Goal: Information Seeking & Learning: Check status

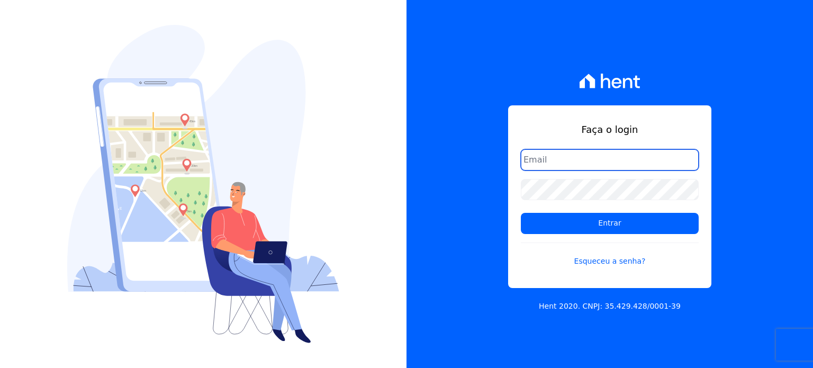
paste input "[PERSON_NAME][EMAIL_ADDRESS][DOMAIN_NAME]"
type input "[PERSON_NAME][EMAIL_ADDRESS][DOMAIN_NAME]"
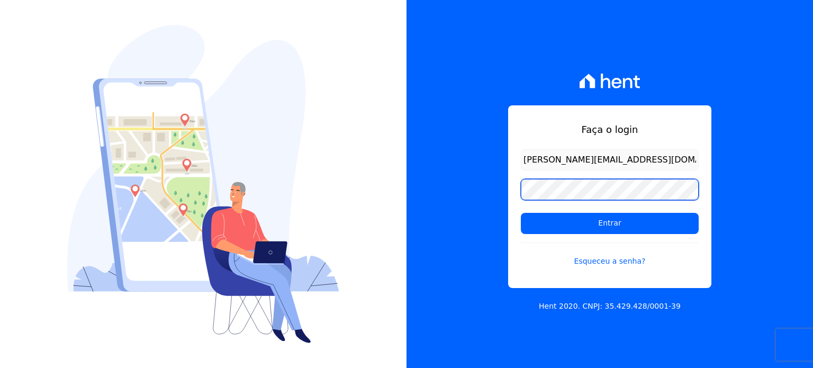
click at [521, 213] on input "Entrar" at bounding box center [610, 223] width 178 height 21
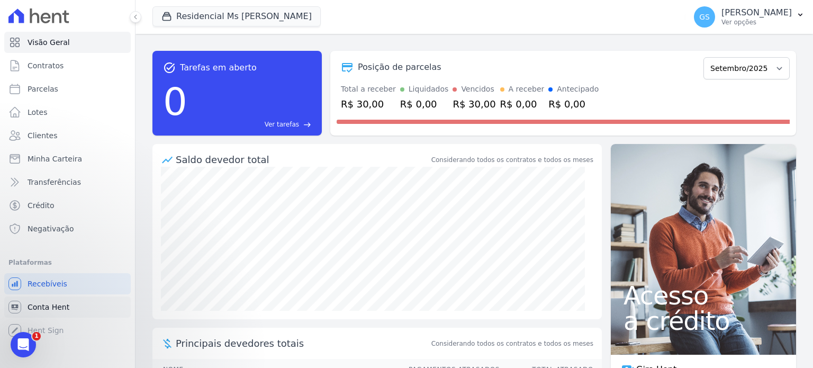
click at [52, 306] on span "Conta Hent" at bounding box center [49, 307] width 42 height 11
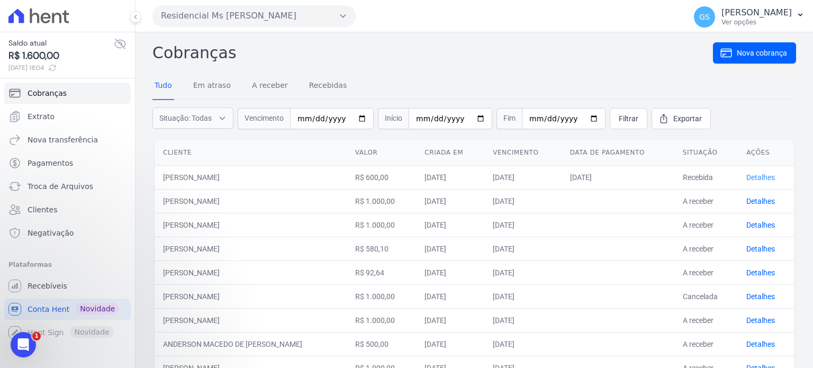
click at [746, 175] on link "Detalhes" at bounding box center [760, 177] width 29 height 8
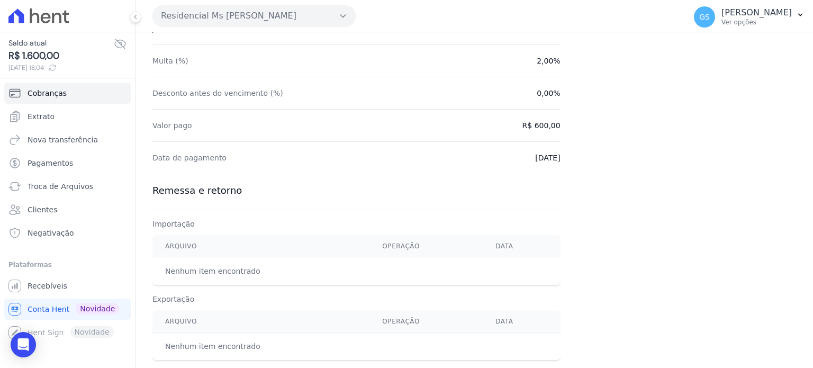
scroll to position [281, 0]
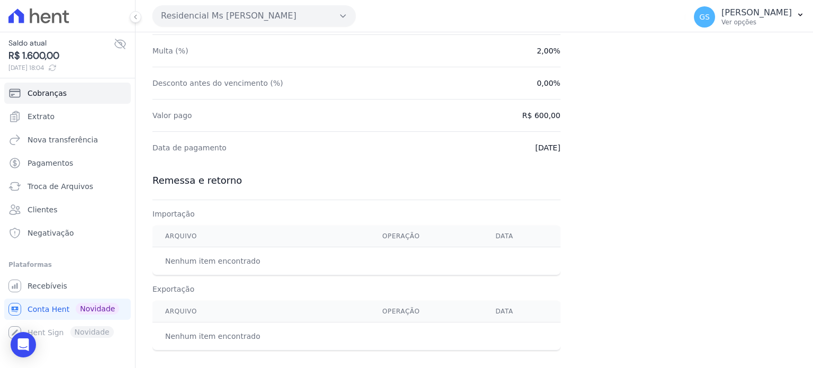
drag, startPoint x: 803, startPoint y: 279, endPoint x: 809, endPoint y: 230, distance: 49.5
click at [809, 230] on main "Cobranças Cobrança #547a54cb BEATRIZ FERNANDES QUARESMA Copiar código de barras…" at bounding box center [473, 199] width 677 height 335
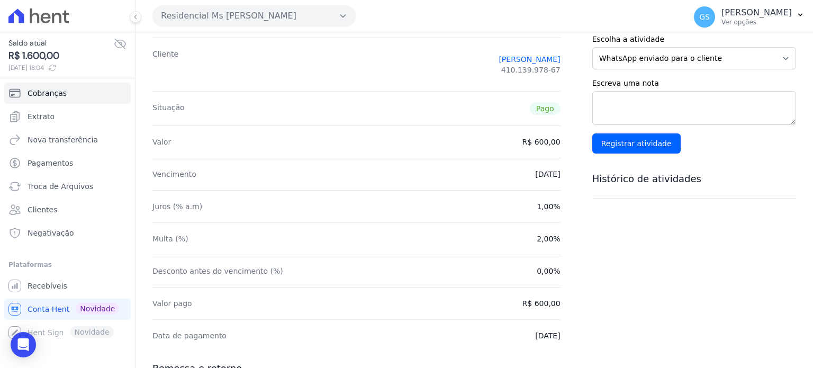
scroll to position [96, 0]
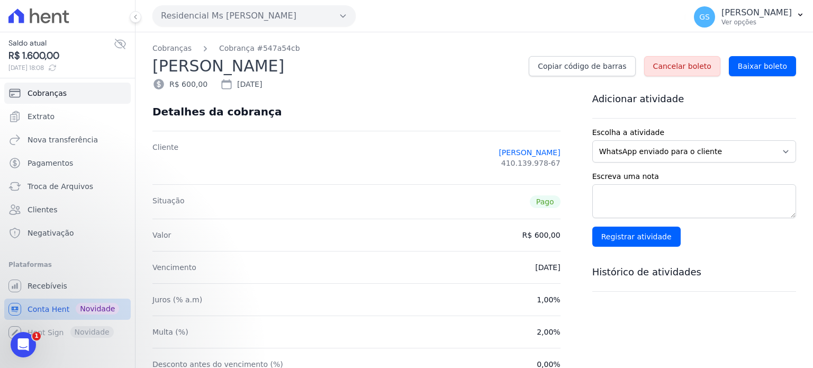
click at [66, 309] on span "Conta Hent" at bounding box center [49, 309] width 42 height 11
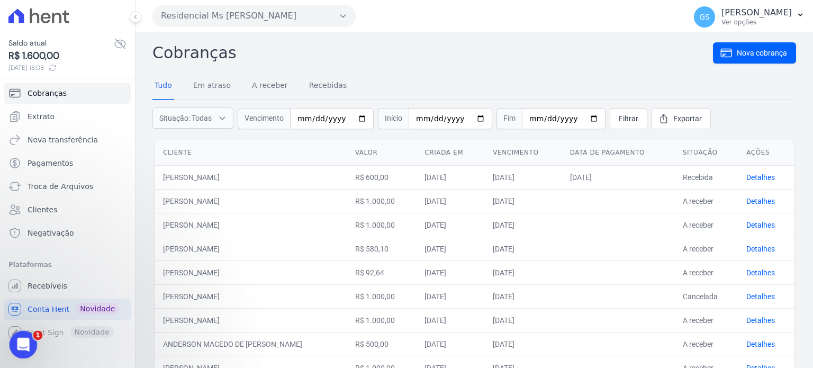
click at [22, 339] on icon "Abertura do Messenger da Intercom" at bounding box center [21, 342] width 17 height 17
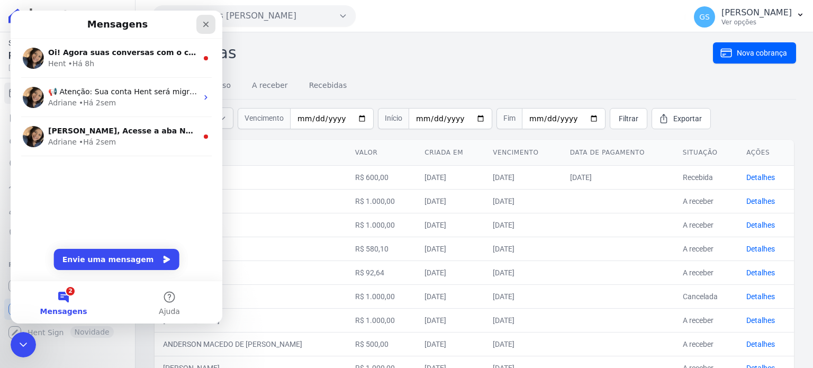
click at [207, 20] on icon "Fechar" at bounding box center [206, 24] width 8 height 8
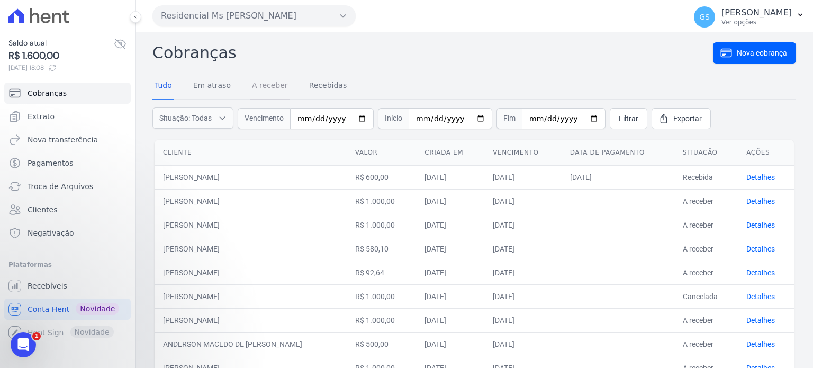
click at [270, 92] on link "A receber" at bounding box center [270, 86] width 40 height 28
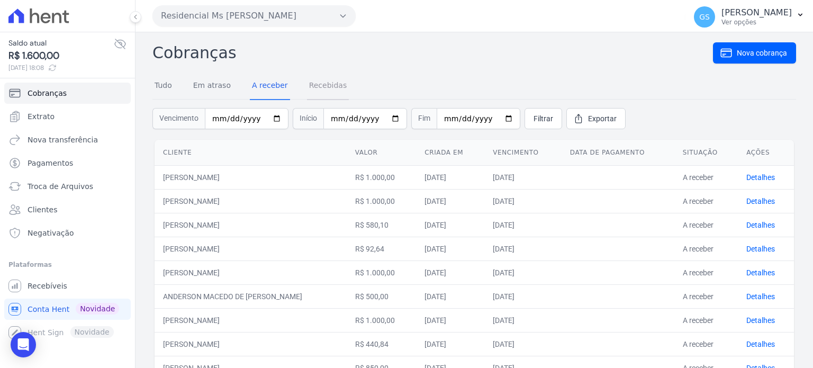
click at [331, 84] on link "Recebidas" at bounding box center [328, 86] width 42 height 28
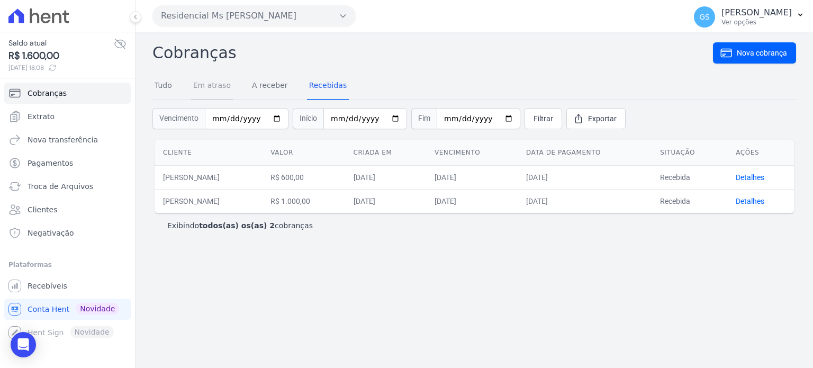
click at [210, 90] on link "Em atraso" at bounding box center [212, 86] width 42 height 28
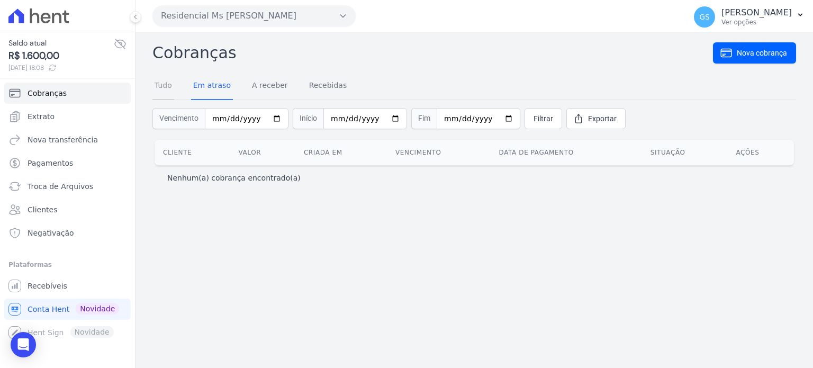
click at [164, 90] on link "Tudo" at bounding box center [163, 86] width 22 height 28
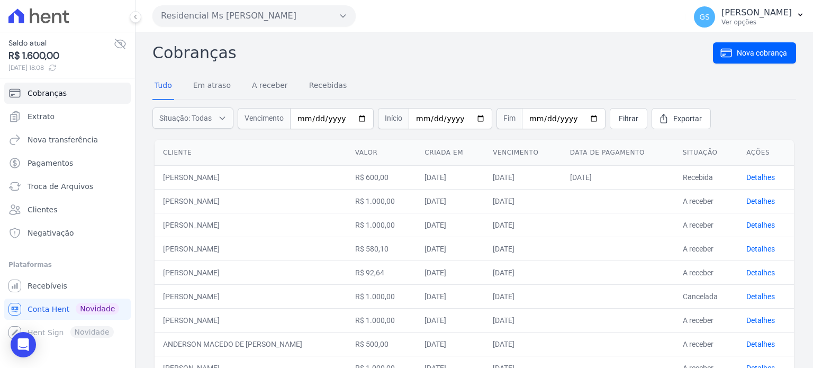
click at [301, 85] on div "Tudo Em atraso A receber Recebidas" at bounding box center [250, 86] width 196 height 28
click at [317, 85] on link "Recebidas" at bounding box center [328, 86] width 42 height 28
